Goal: Task Accomplishment & Management: Complete application form

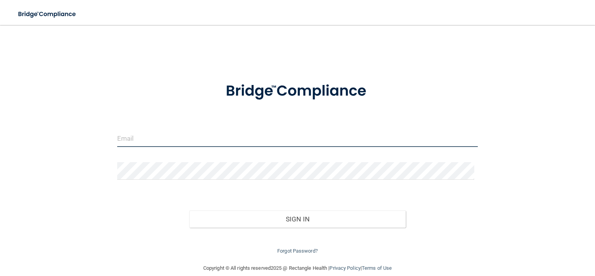
click at [146, 140] on input "email" at bounding box center [297, 138] width 361 height 18
type input "[EMAIL_ADDRESS][DOMAIN_NAME]"
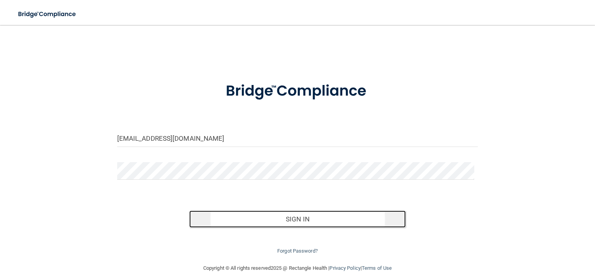
click at [301, 222] on button "Sign In" at bounding box center [297, 218] width 216 height 17
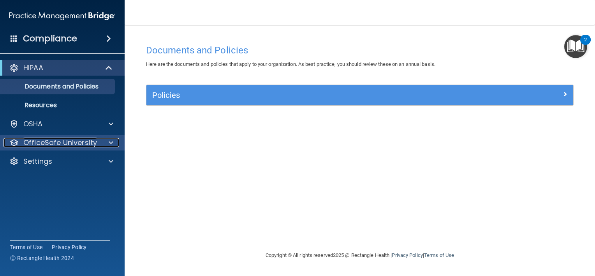
click at [107, 142] on div at bounding box center [109, 142] width 19 height 9
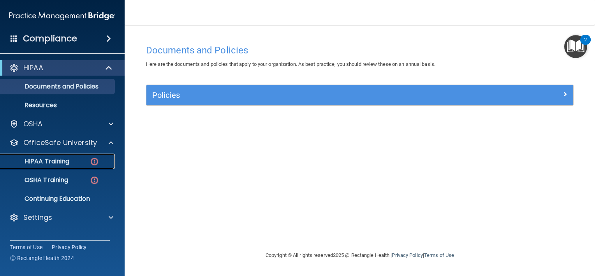
click at [82, 160] on div "HIPAA Training" at bounding box center [58, 161] width 106 height 8
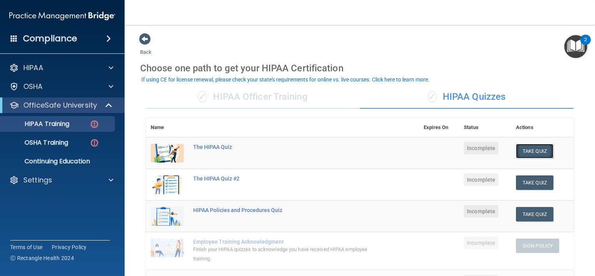
click at [530, 146] on button "Take Quiz" at bounding box center [534, 151] width 37 height 14
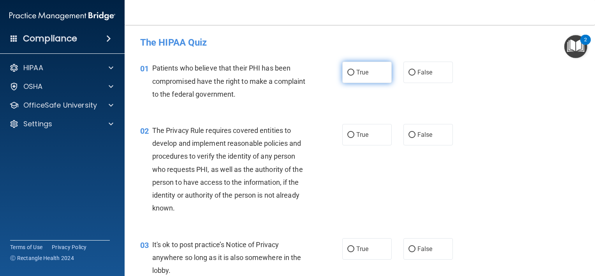
click at [358, 71] on span "True" at bounding box center [362, 71] width 12 height 7
click at [354, 71] on input "True" at bounding box center [350, 73] width 7 height 6
radio input "true"
click at [353, 139] on label "True" at bounding box center [366, 134] width 49 height 21
click at [353, 138] on input "True" at bounding box center [350, 135] width 7 height 6
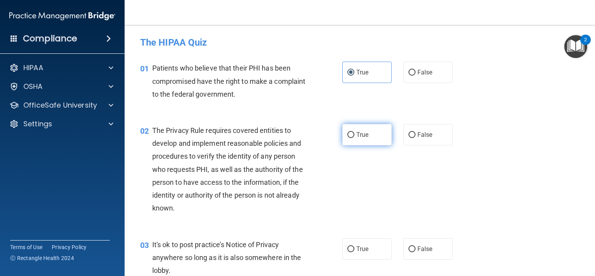
radio input "true"
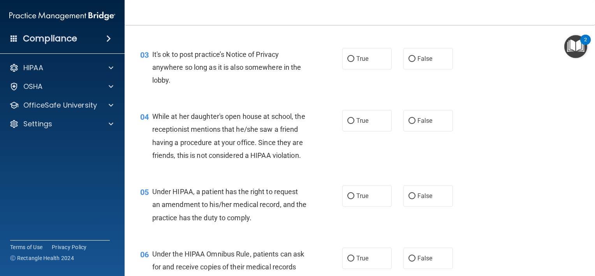
scroll to position [196, 0]
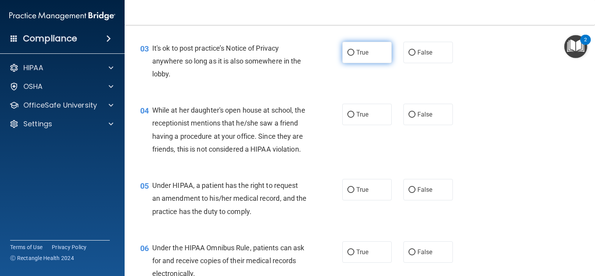
click at [356, 51] on span "True" at bounding box center [362, 52] width 12 height 7
click at [354, 51] on input "True" at bounding box center [350, 53] width 7 height 6
radio input "true"
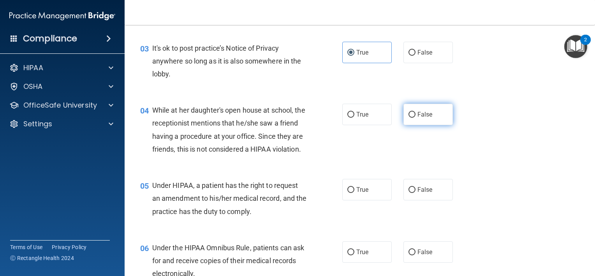
click at [409, 112] on input "False" at bounding box center [411, 115] width 7 height 6
radio input "true"
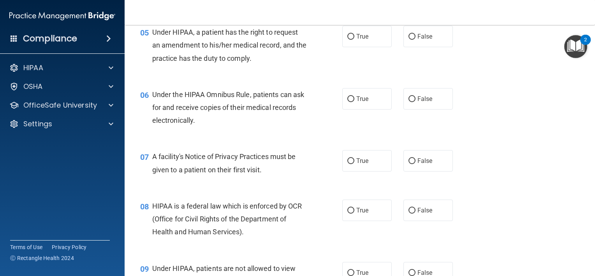
scroll to position [338, 0]
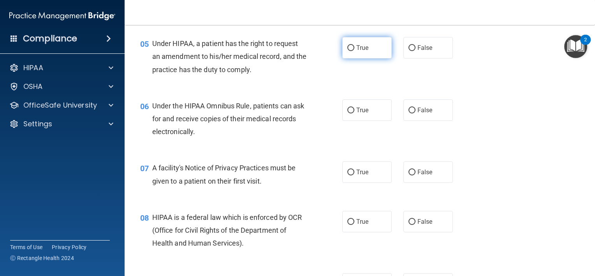
click at [360, 51] on span "True" at bounding box center [362, 47] width 12 height 7
click at [354, 51] on input "True" at bounding box center [350, 48] width 7 height 6
radio input "true"
click at [354, 121] on label "True" at bounding box center [366, 109] width 49 height 21
click at [354, 113] on input "True" at bounding box center [350, 110] width 7 height 6
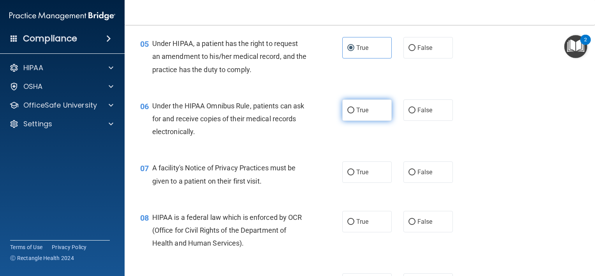
radio input "true"
click at [357, 176] on span "True" at bounding box center [362, 171] width 12 height 7
click at [354, 175] on input "True" at bounding box center [350, 172] width 7 height 6
radio input "true"
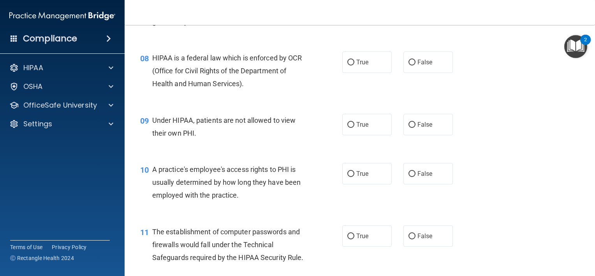
scroll to position [525, 0]
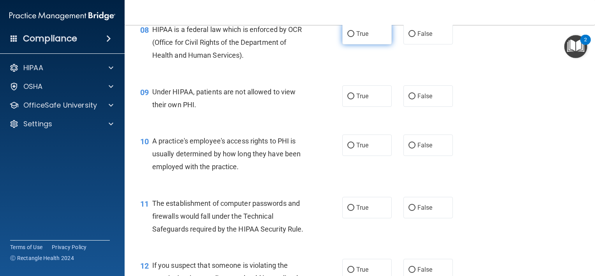
click at [363, 37] on span "True" at bounding box center [362, 33] width 12 height 7
click at [354, 37] on input "True" at bounding box center [350, 34] width 7 height 6
radio input "true"
click at [411, 107] on label "False" at bounding box center [427, 95] width 49 height 21
click at [411, 99] on input "False" at bounding box center [411, 96] width 7 height 6
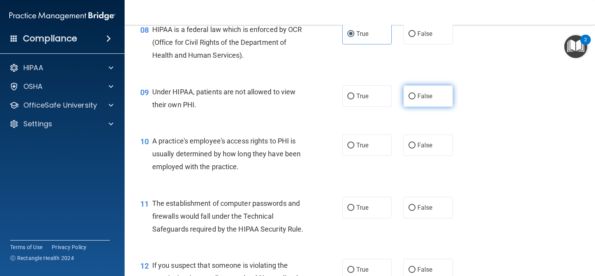
radio input "true"
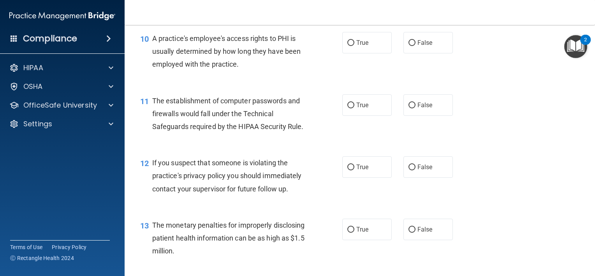
scroll to position [636, 0]
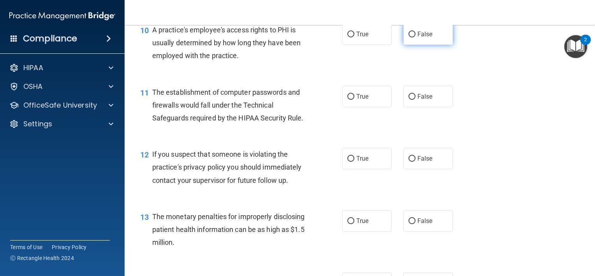
click at [418, 39] on label "False" at bounding box center [427, 33] width 49 height 21
click at [415, 37] on input "False" at bounding box center [411, 35] width 7 height 6
radio input "true"
click at [356, 100] on span "True" at bounding box center [362, 96] width 12 height 7
click at [353, 100] on input "True" at bounding box center [350, 97] width 7 height 6
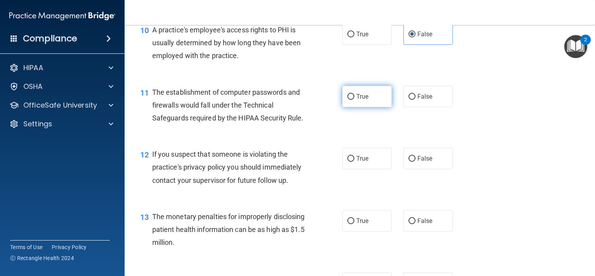
radio input "true"
click at [352, 167] on label "True" at bounding box center [366, 157] width 49 height 21
click at [352, 161] on input "True" at bounding box center [350, 159] width 7 height 6
radio input "true"
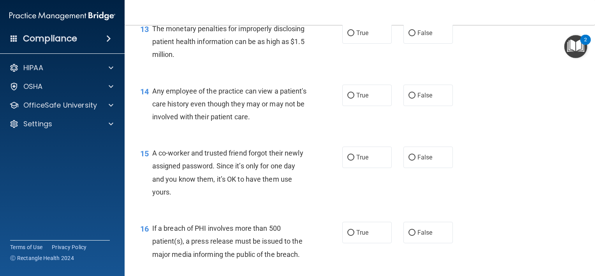
scroll to position [818, 0]
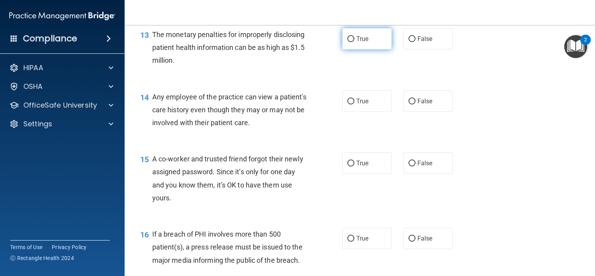
click at [356, 49] on label "True" at bounding box center [366, 38] width 49 height 21
click at [354, 42] on input "True" at bounding box center [350, 39] width 7 height 6
radio input "true"
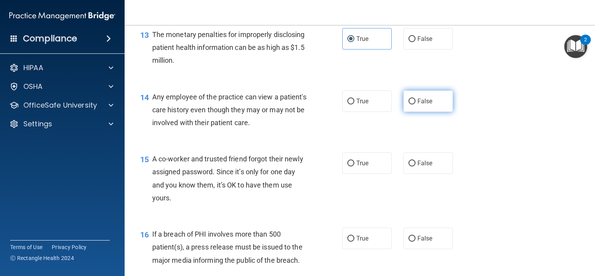
click at [412, 112] on label "False" at bounding box center [427, 100] width 49 height 21
click at [412, 104] on input "False" at bounding box center [411, 101] width 7 height 6
radio input "true"
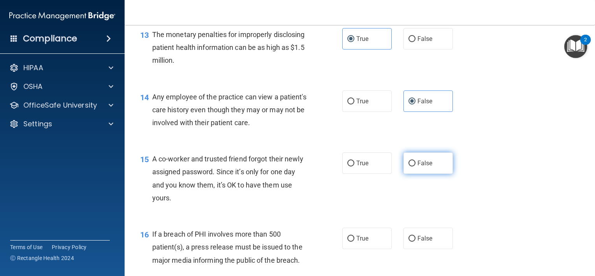
click at [408, 166] on input "False" at bounding box center [411, 163] width 7 height 6
radio input "true"
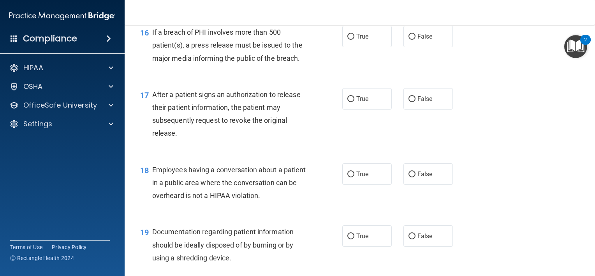
scroll to position [1017, 0]
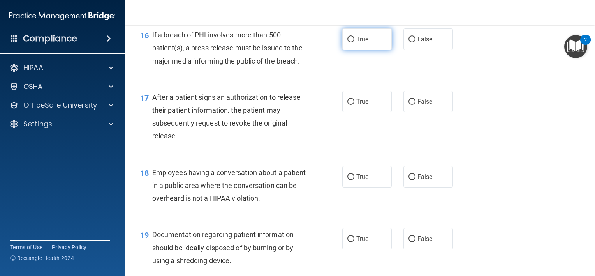
click at [356, 50] on label "True" at bounding box center [366, 38] width 49 height 21
click at [354, 42] on input "True" at bounding box center [350, 40] width 7 height 6
radio input "true"
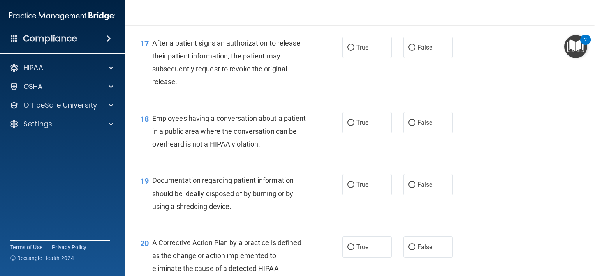
scroll to position [1074, 0]
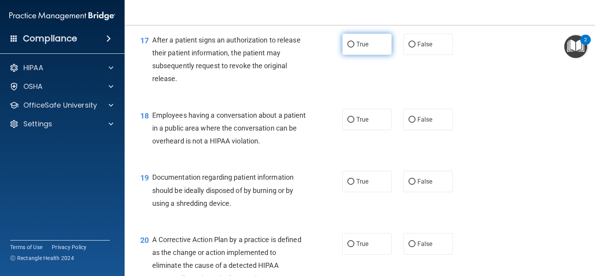
click at [347, 47] on input "True" at bounding box center [350, 45] width 7 height 6
radio input "true"
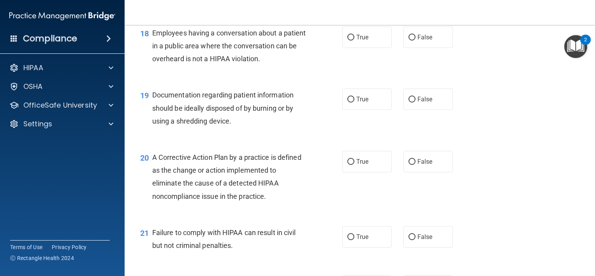
scroll to position [1159, 0]
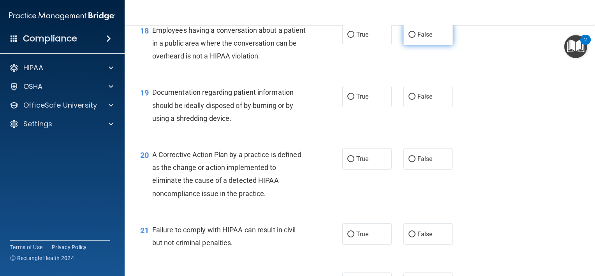
click at [428, 38] on span "False" at bounding box center [424, 34] width 15 height 7
click at [415, 38] on input "False" at bounding box center [411, 35] width 7 height 6
radio input "true"
click at [358, 100] on span "True" at bounding box center [362, 96] width 12 height 7
click at [354, 100] on input "True" at bounding box center [350, 97] width 7 height 6
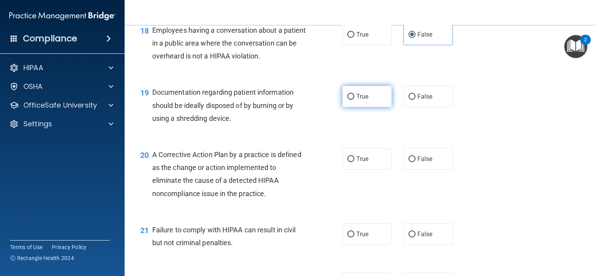
radio input "true"
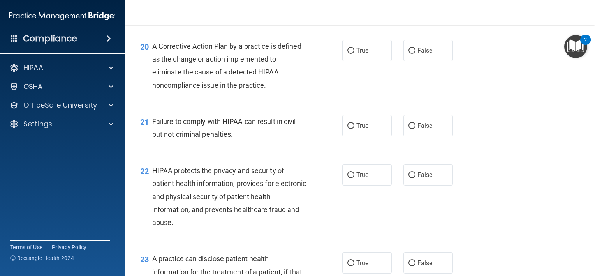
scroll to position [1272, 0]
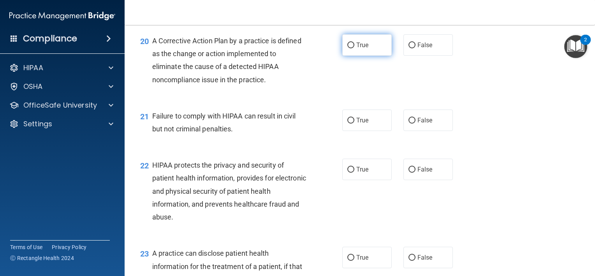
click at [347, 48] on input "True" at bounding box center [350, 45] width 7 height 6
radio input "true"
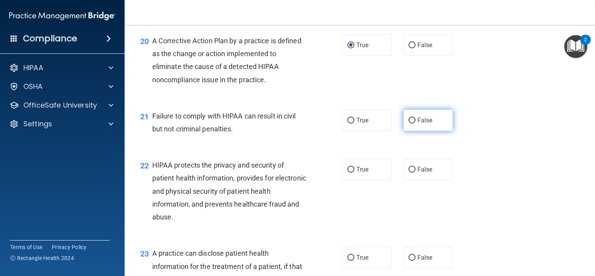
click at [417, 124] on span "False" at bounding box center [424, 119] width 15 height 7
click at [413, 123] on input "False" at bounding box center [411, 121] width 7 height 6
radio input "true"
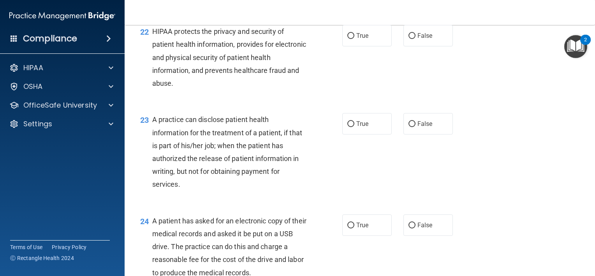
scroll to position [1412, 0]
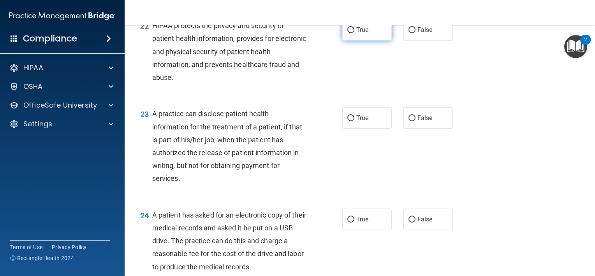
click at [352, 40] on label "True" at bounding box center [366, 29] width 49 height 21
click at [352, 33] on input "True" at bounding box center [350, 30] width 7 height 6
radio input "true"
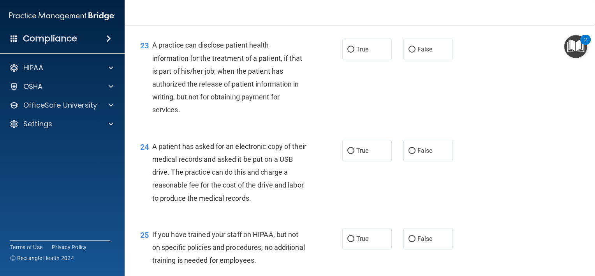
scroll to position [1483, 0]
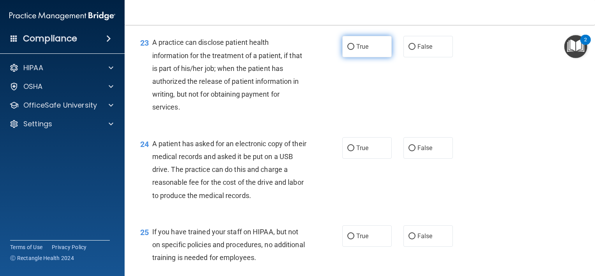
click at [347, 50] on input "True" at bounding box center [350, 47] width 7 height 6
radio input "true"
click at [412, 57] on label "False" at bounding box center [427, 46] width 49 height 21
click at [412, 50] on input "False" at bounding box center [411, 47] width 7 height 6
radio input "true"
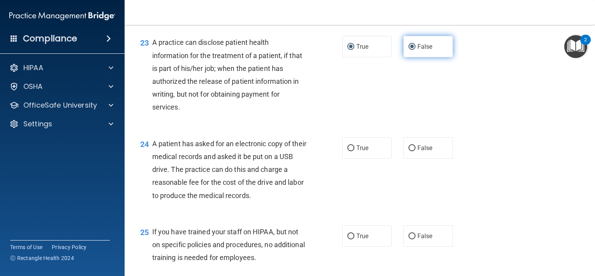
radio input "false"
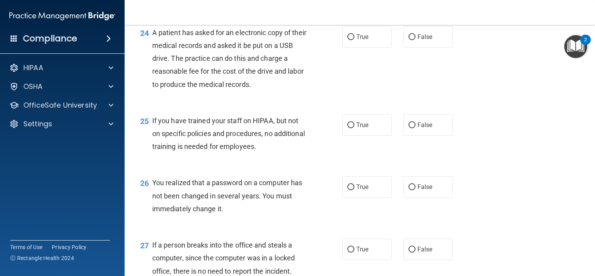
scroll to position [1602, 0]
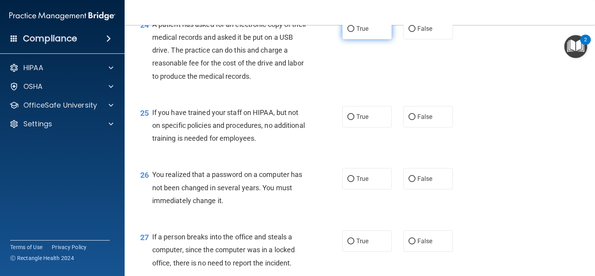
click at [352, 39] on label "True" at bounding box center [366, 28] width 49 height 21
click at [352, 32] on input "True" at bounding box center [350, 29] width 7 height 6
radio input "true"
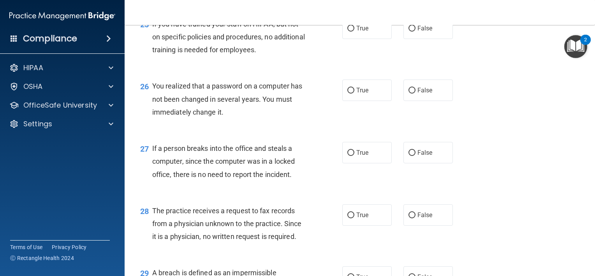
scroll to position [1693, 0]
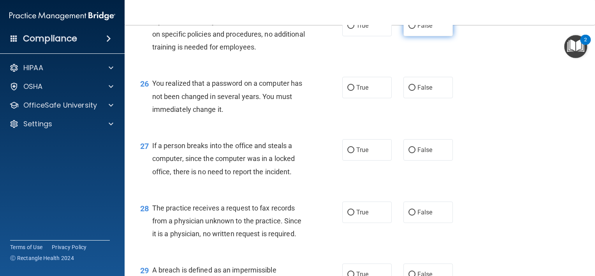
click at [428, 36] on label "False" at bounding box center [427, 25] width 49 height 21
click at [415, 29] on input "False" at bounding box center [411, 26] width 7 height 6
radio input "true"
click at [348, 91] on input "True" at bounding box center [350, 88] width 7 height 6
radio input "true"
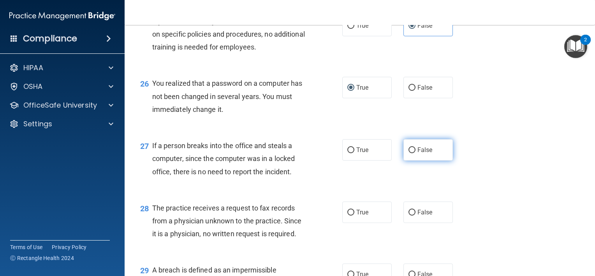
click at [410, 153] on input "False" at bounding box center [411, 150] width 7 height 6
radio input "true"
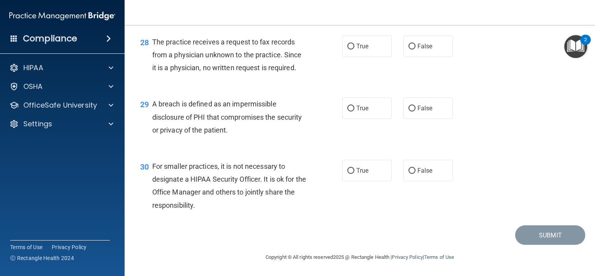
scroll to position [1858, 0]
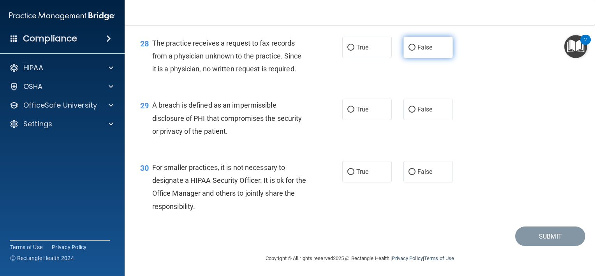
click at [411, 51] on input "False" at bounding box center [411, 48] width 7 height 6
radio input "true"
click at [351, 120] on label "True" at bounding box center [366, 108] width 49 height 21
click at [351, 112] on input "True" at bounding box center [350, 110] width 7 height 6
radio input "true"
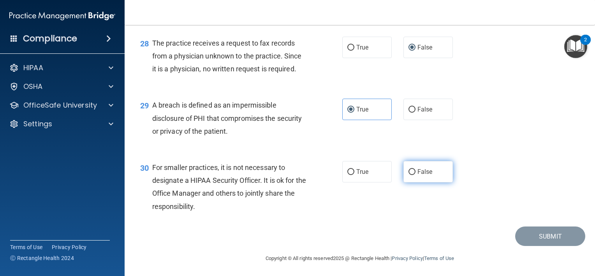
click at [408, 175] on input "False" at bounding box center [411, 172] width 7 height 6
radio input "true"
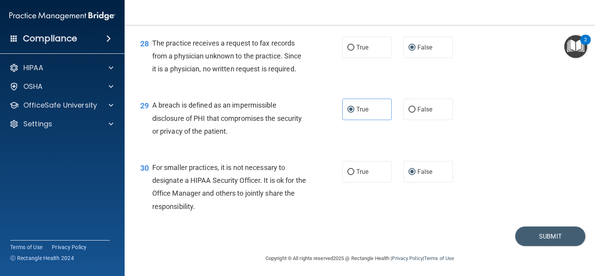
scroll to position [1872, 0]
click at [529, 227] on button "Submit" at bounding box center [550, 235] width 70 height 20
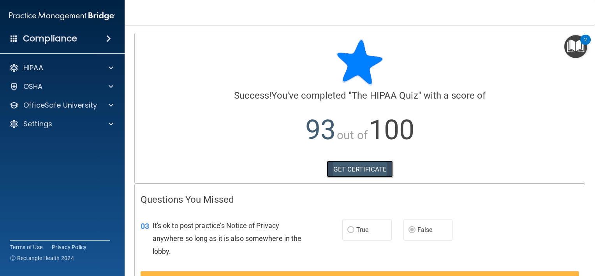
click at [351, 165] on link "GET CERTIFICATE" at bounding box center [359, 168] width 67 height 17
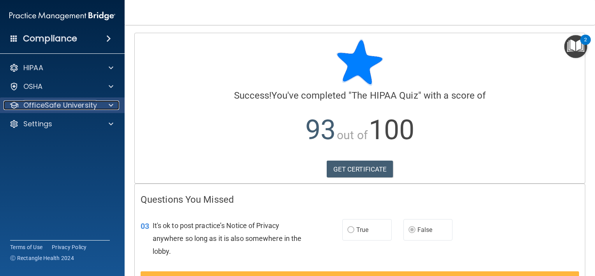
click at [90, 104] on p "OfficeSafe University" at bounding box center [60, 104] width 74 height 9
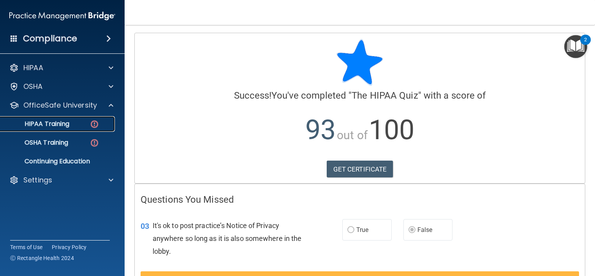
click at [76, 125] on div "HIPAA Training" at bounding box center [58, 124] width 106 height 8
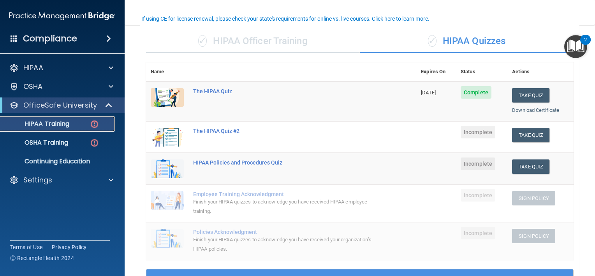
scroll to position [61, 0]
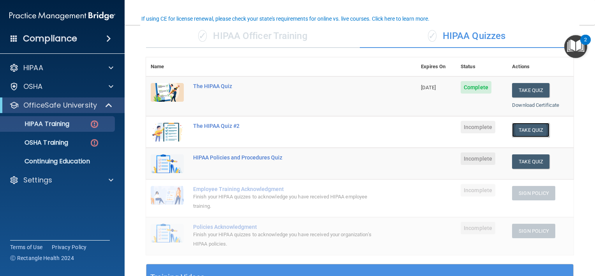
click at [525, 132] on button "Take Quiz" at bounding box center [530, 130] width 37 height 14
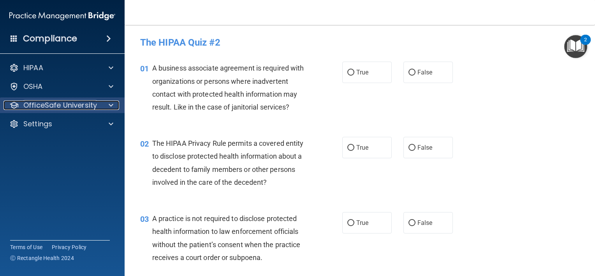
click at [94, 105] on p "OfficeSafe University" at bounding box center [60, 104] width 74 height 9
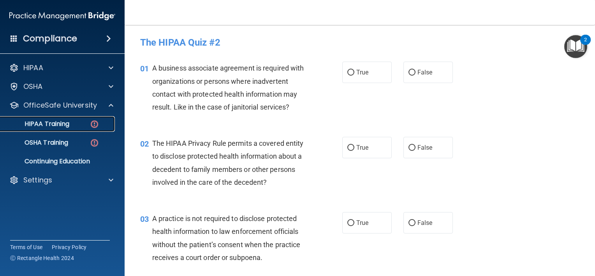
click at [83, 123] on div "HIPAA Training" at bounding box center [58, 124] width 106 height 8
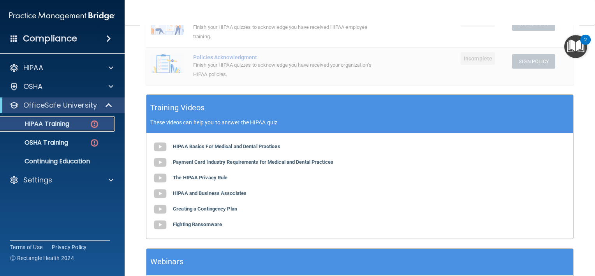
scroll to position [231, 0]
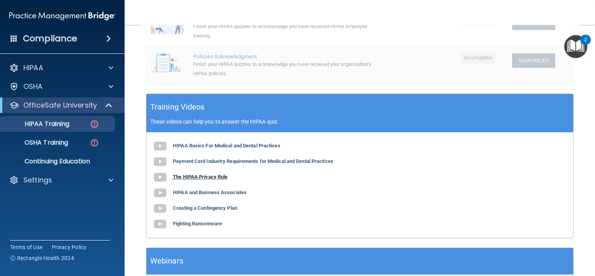
click at [183, 175] on b "The HIPAA Privacy Rule" at bounding box center [200, 177] width 54 height 6
click at [201, 190] on b "HIPAA and Business Associates" at bounding box center [210, 192] width 74 height 6
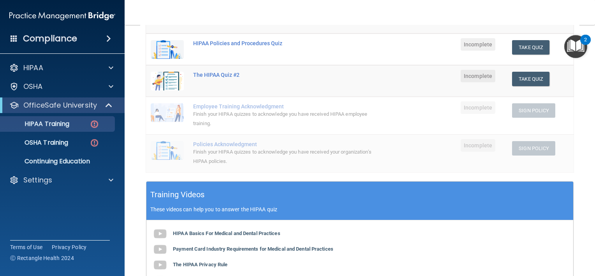
scroll to position [140, 0]
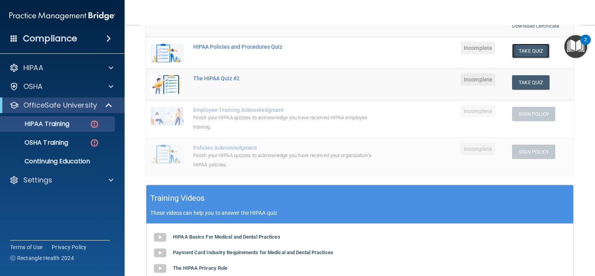
click at [528, 54] on button "Take Quiz" at bounding box center [530, 51] width 37 height 14
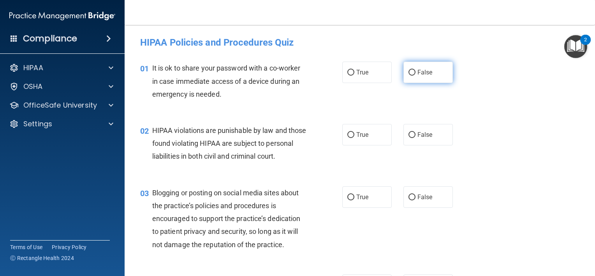
click at [403, 68] on label "False" at bounding box center [427, 71] width 49 height 21
click at [408, 70] on input "False" at bounding box center [411, 73] width 7 height 6
radio input "true"
click at [364, 133] on span "True" at bounding box center [362, 134] width 12 height 7
click at [354, 133] on input "True" at bounding box center [350, 135] width 7 height 6
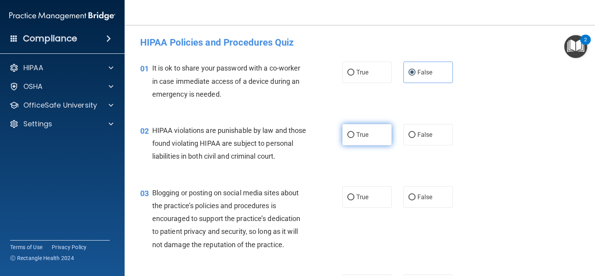
radio input "true"
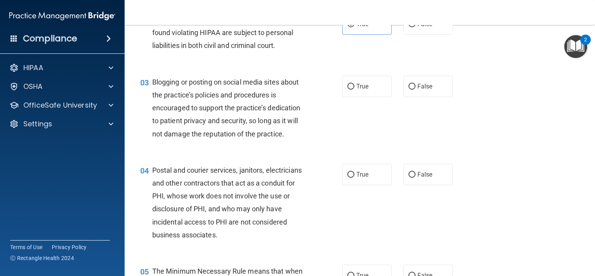
scroll to position [123, 0]
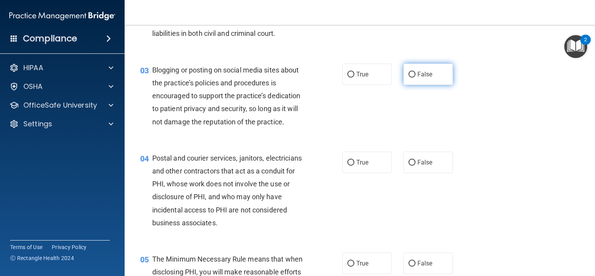
click at [403, 85] on label "False" at bounding box center [427, 73] width 49 height 21
click at [408, 77] on input "False" at bounding box center [411, 75] width 7 height 6
radio input "true"
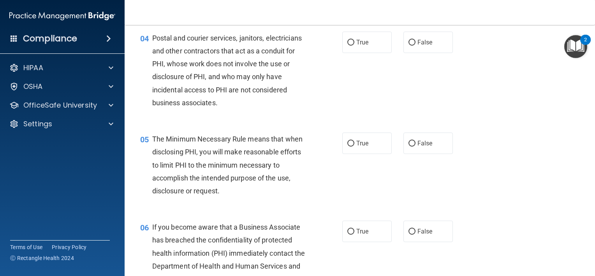
scroll to position [239, 0]
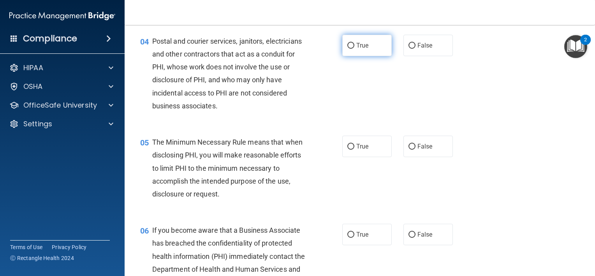
click at [346, 56] on label "True" at bounding box center [366, 45] width 49 height 21
click at [347, 49] on input "True" at bounding box center [350, 46] width 7 height 6
radio input "true"
click at [350, 149] on input "True" at bounding box center [350, 147] width 7 height 6
radio input "true"
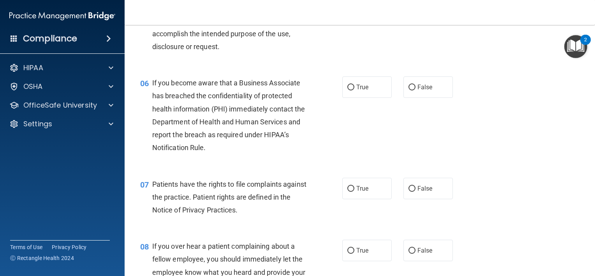
scroll to position [405, 0]
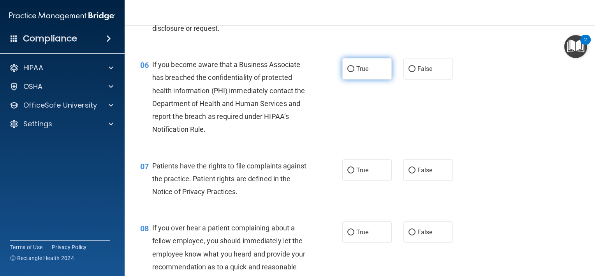
click at [356, 72] on span "True" at bounding box center [362, 68] width 12 height 7
click at [354, 72] on input "True" at bounding box center [350, 69] width 7 height 6
radio input "true"
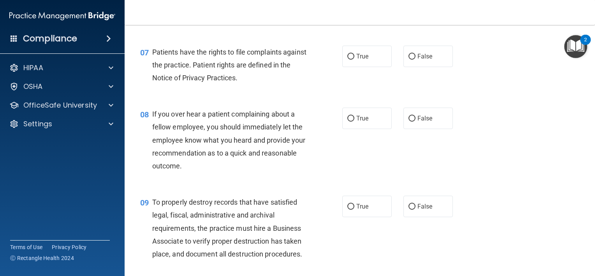
scroll to position [531, 0]
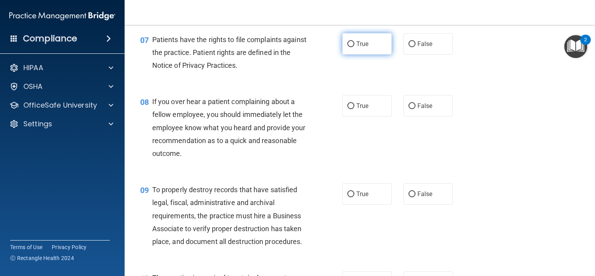
click at [356, 47] on span "True" at bounding box center [362, 43] width 12 height 7
click at [353, 47] on input "True" at bounding box center [350, 44] width 7 height 6
radio input "true"
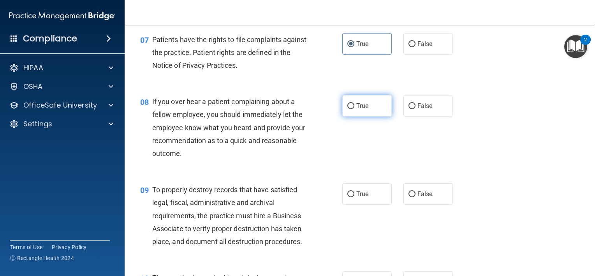
click at [356, 109] on span "True" at bounding box center [362, 105] width 12 height 7
click at [354, 109] on input "True" at bounding box center [350, 106] width 7 height 6
radio input "true"
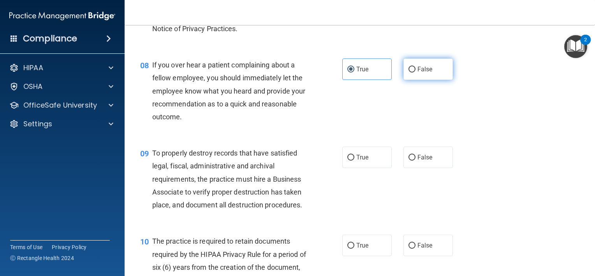
click at [410, 72] on input "False" at bounding box center [411, 70] width 7 height 6
radio input "true"
radio input "false"
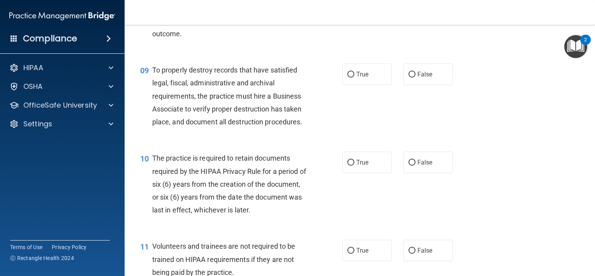
scroll to position [656, 0]
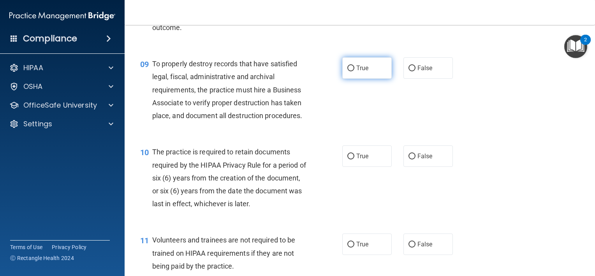
click at [356, 72] on span "True" at bounding box center [362, 67] width 12 height 7
click at [354, 71] on input "True" at bounding box center [350, 68] width 7 height 6
radio input "true"
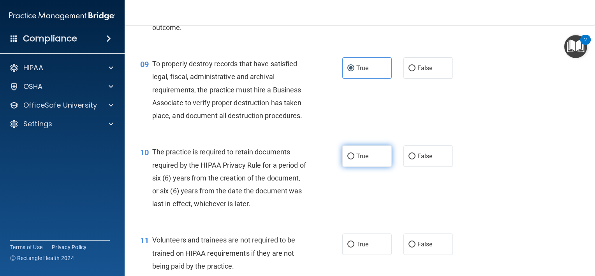
click at [356, 160] on span "True" at bounding box center [362, 155] width 12 height 7
click at [354, 159] on input "True" at bounding box center [350, 156] width 7 height 6
radio input "true"
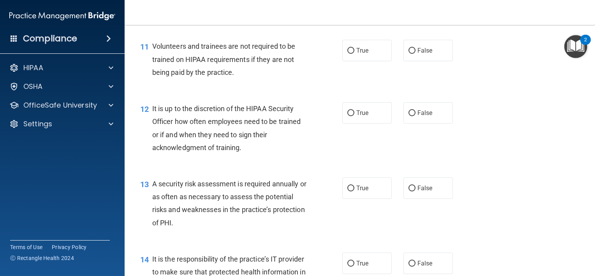
scroll to position [825, 0]
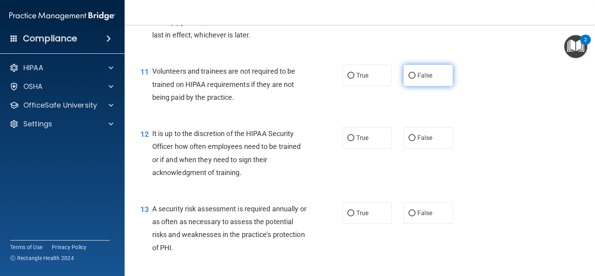
click at [413, 86] on label "False" at bounding box center [427, 75] width 49 height 21
click at [413, 79] on input "False" at bounding box center [411, 76] width 7 height 6
radio input "true"
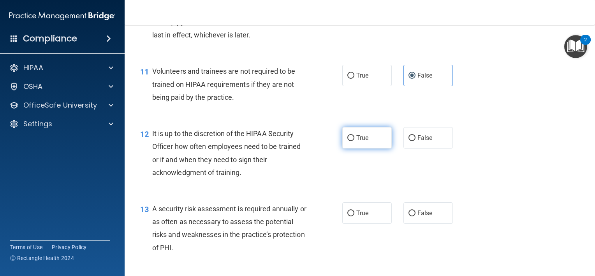
click at [356, 141] on span "True" at bounding box center [362, 137] width 12 height 7
click at [354, 141] on input "True" at bounding box center [350, 138] width 7 height 6
radio input "true"
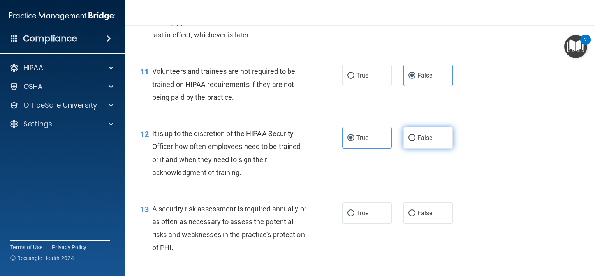
click at [409, 141] on input "False" at bounding box center [411, 138] width 7 height 6
radio input "true"
radio input "false"
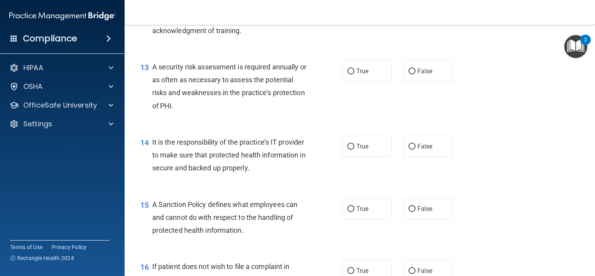
scroll to position [972, 0]
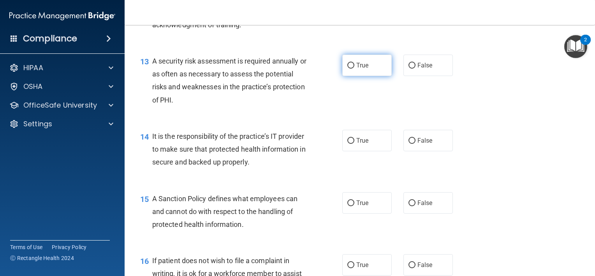
click at [350, 68] on input "True" at bounding box center [350, 66] width 7 height 6
radio input "true"
click at [350, 144] on input "True" at bounding box center [350, 141] width 7 height 6
radio input "true"
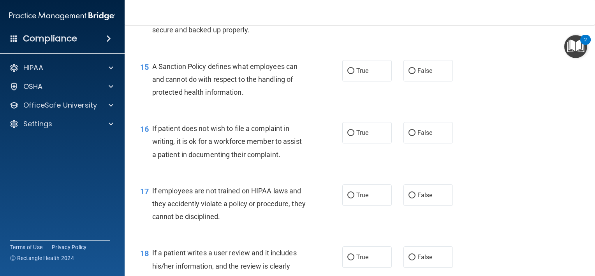
scroll to position [1114, 0]
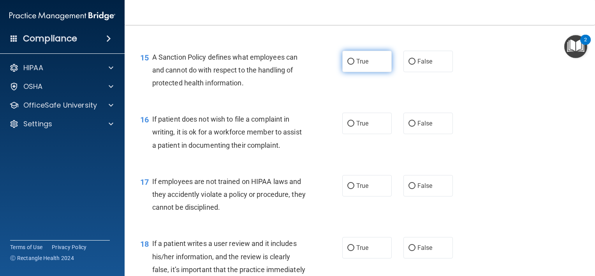
click at [349, 65] on input "True" at bounding box center [350, 62] width 7 height 6
radio input "true"
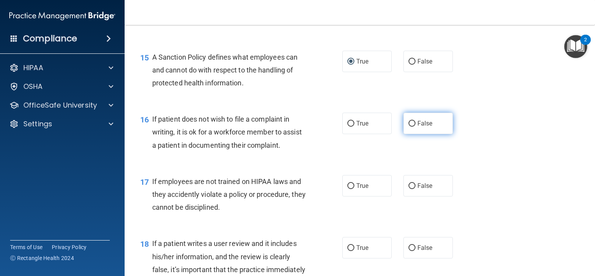
click at [417, 127] on span "False" at bounding box center [424, 122] width 15 height 7
click at [415, 126] on input "False" at bounding box center [411, 124] width 7 height 6
radio input "true"
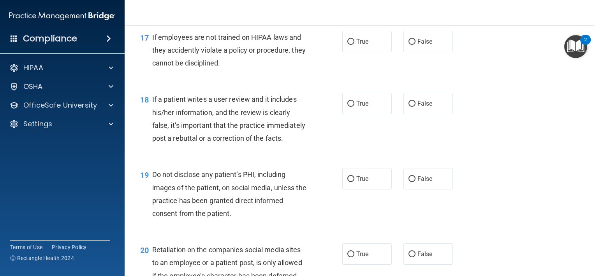
scroll to position [1264, 0]
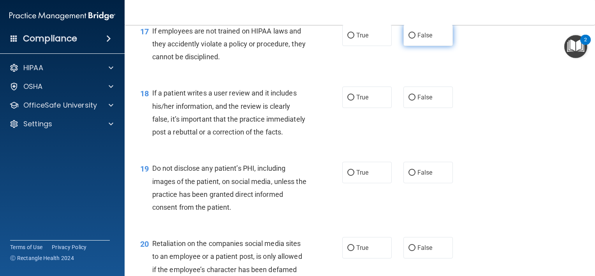
click at [411, 39] on input "False" at bounding box center [411, 36] width 7 height 6
radio input "true"
click at [344, 108] on label "True" at bounding box center [366, 96] width 49 height 21
click at [347, 100] on input "True" at bounding box center [350, 98] width 7 height 6
radio input "true"
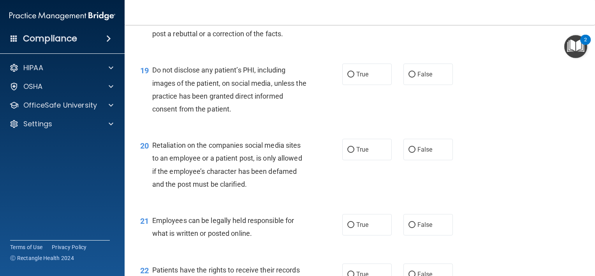
scroll to position [1384, 0]
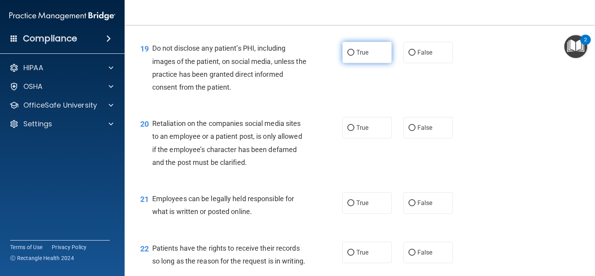
click at [350, 56] on input "True" at bounding box center [350, 53] width 7 height 6
radio input "true"
click at [408, 131] on input "False" at bounding box center [411, 128] width 7 height 6
radio input "true"
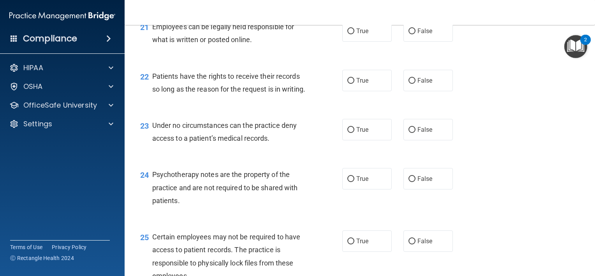
scroll to position [1567, 0]
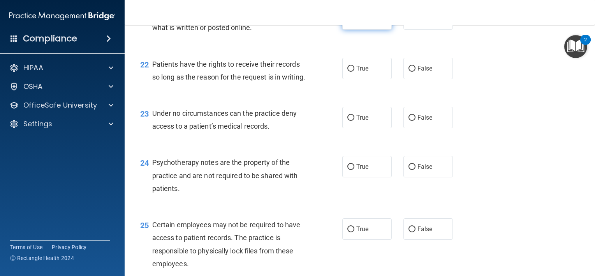
click at [352, 30] on label "True" at bounding box center [366, 18] width 49 height 21
click at [352, 22] on input "True" at bounding box center [350, 19] width 7 height 6
radio input "true"
click at [362, 72] on span "True" at bounding box center [362, 68] width 12 height 7
click at [354, 72] on input "True" at bounding box center [350, 69] width 7 height 6
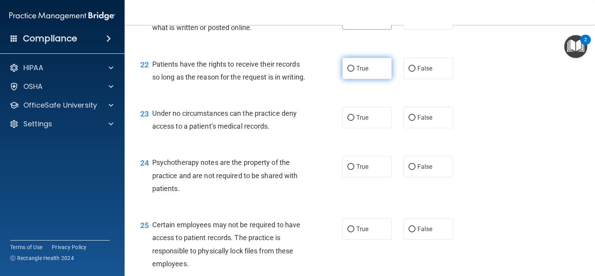
radio input "true"
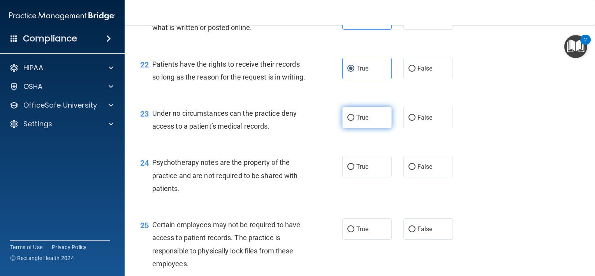
click at [356, 121] on span "True" at bounding box center [362, 117] width 12 height 7
click at [354, 121] on input "True" at bounding box center [350, 118] width 7 height 6
radio input "true"
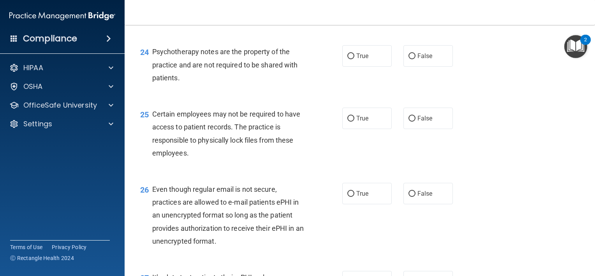
scroll to position [1681, 0]
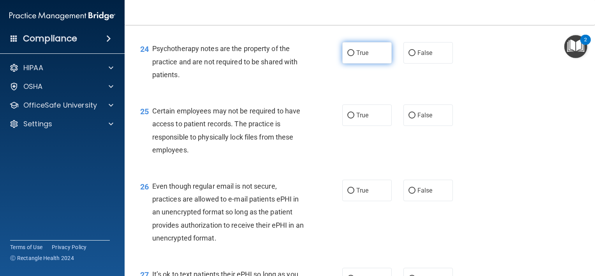
click at [367, 63] on label "True" at bounding box center [366, 52] width 49 height 21
click at [354, 56] on input "True" at bounding box center [350, 53] width 7 height 6
radio input "true"
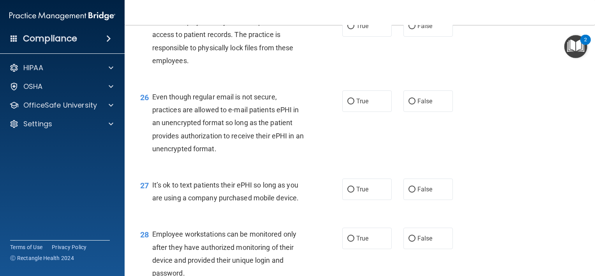
scroll to position [1776, 0]
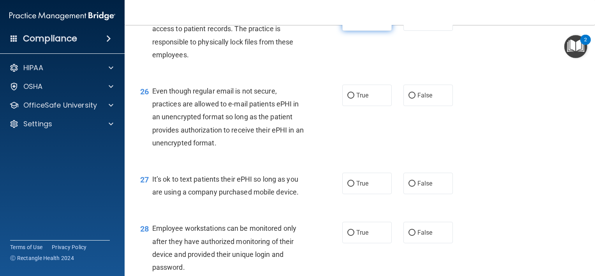
click at [360, 24] on span "True" at bounding box center [362, 19] width 12 height 7
click at [354, 23] on input "True" at bounding box center [350, 21] width 7 height 6
radio input "true"
click at [417, 99] on span "False" at bounding box center [424, 94] width 15 height 7
click at [415, 98] on input "False" at bounding box center [411, 96] width 7 height 6
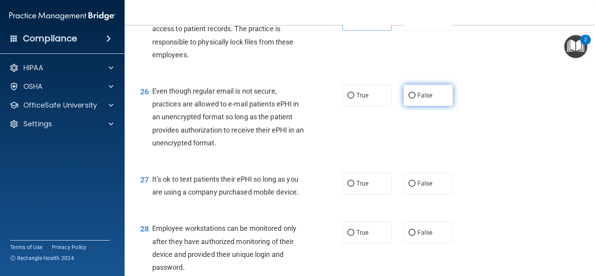
radio input "true"
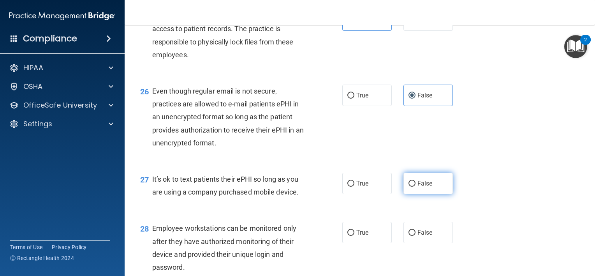
click at [408, 186] on input "False" at bounding box center [411, 184] width 7 height 6
radio input "true"
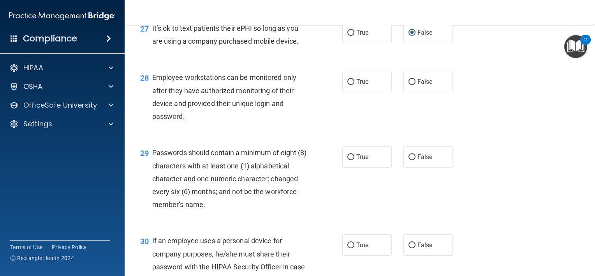
scroll to position [1942, 0]
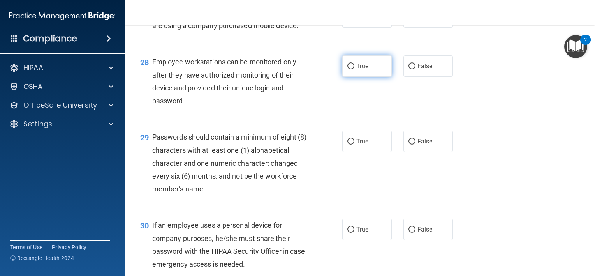
click at [361, 70] on span "True" at bounding box center [362, 65] width 12 height 7
click at [354, 69] on input "True" at bounding box center [350, 66] width 7 height 6
radio input "true"
click at [348, 144] on input "True" at bounding box center [350, 142] width 7 height 6
radio input "true"
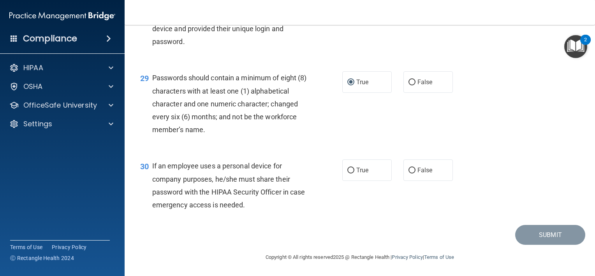
scroll to position [2040, 0]
click at [408, 170] on input "False" at bounding box center [411, 170] width 7 height 6
radio input "true"
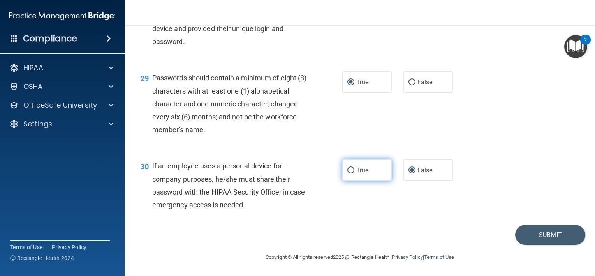
click at [362, 171] on span "True" at bounding box center [362, 169] width 12 height 7
click at [354, 171] on input "True" at bounding box center [350, 170] width 7 height 6
radio input "true"
radio input "false"
click at [544, 232] on button "Submit" at bounding box center [550, 235] width 70 height 20
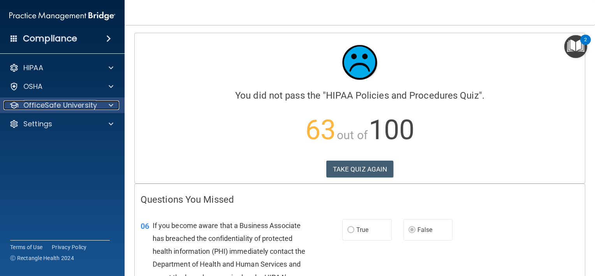
click at [100, 105] on div at bounding box center [109, 104] width 19 height 9
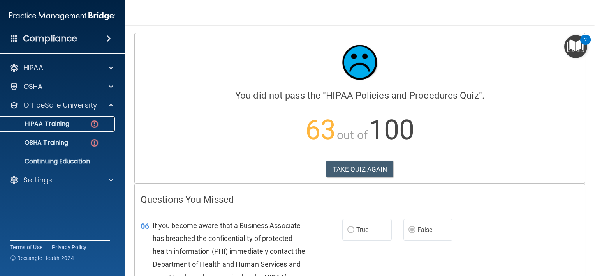
click at [67, 125] on p "HIPAA Training" at bounding box center [37, 124] width 64 height 8
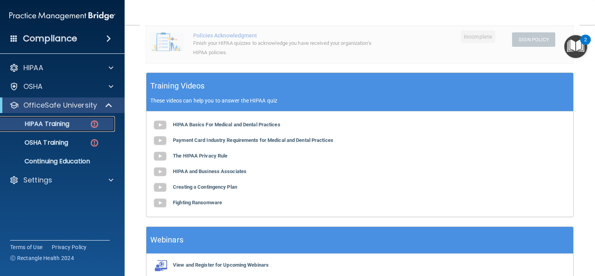
scroll to position [253, 0]
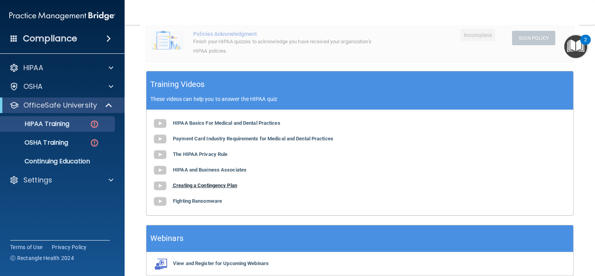
click at [168, 186] on span at bounding box center [162, 185] width 21 height 6
